Goal: Task Accomplishment & Management: Manage account settings

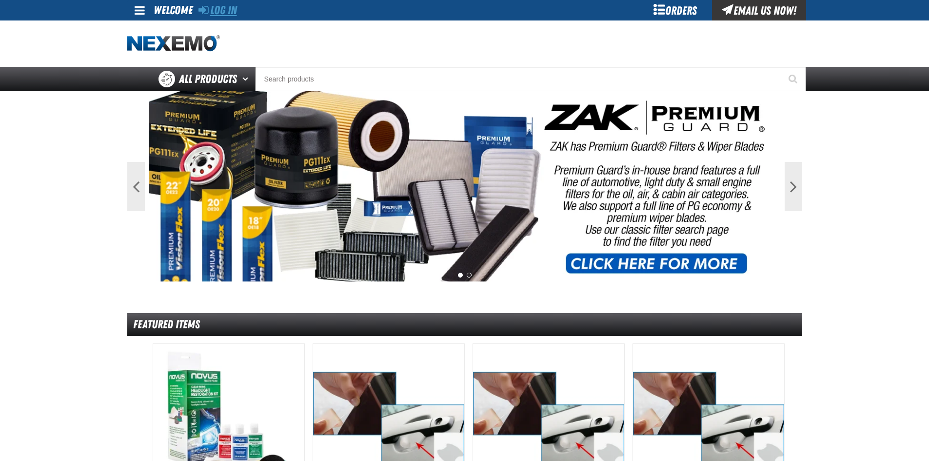
click at [219, 14] on link "Log In" at bounding box center [218, 10] width 39 height 14
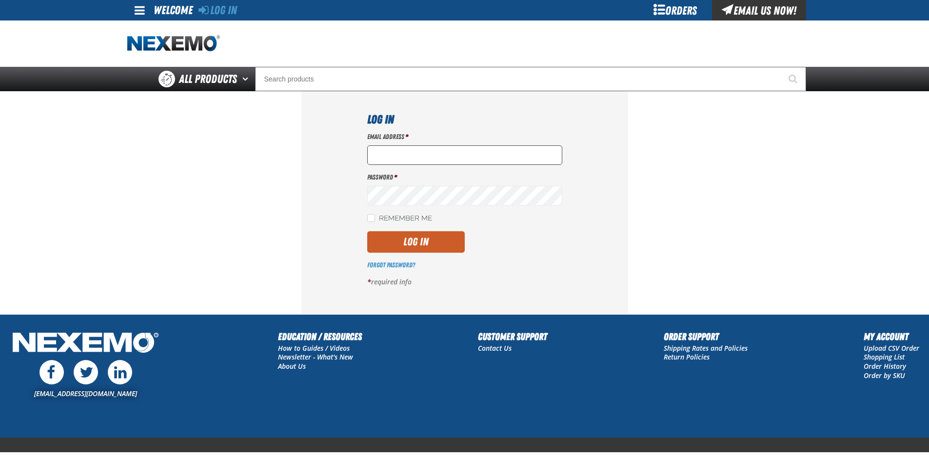
click at [390, 157] on input "Email Address *" at bounding box center [464, 155] width 195 height 20
type input "RGIESE@HUSKERAUTOGROUP.COM"
click at [387, 265] on link "Forgot Password?" at bounding box center [391, 265] width 48 height 8
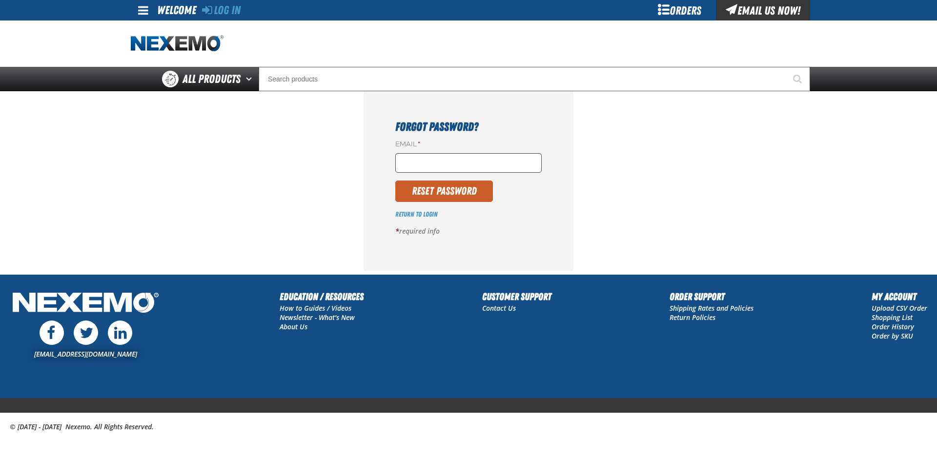
click at [419, 167] on input "Email *" at bounding box center [468, 163] width 146 height 20
type input "RGIESE@HUSKERAUTOGROUP.COM"
click at [468, 187] on button "Reset Password" at bounding box center [444, 191] width 98 height 21
